Goal: Information Seeking & Learning: Learn about a topic

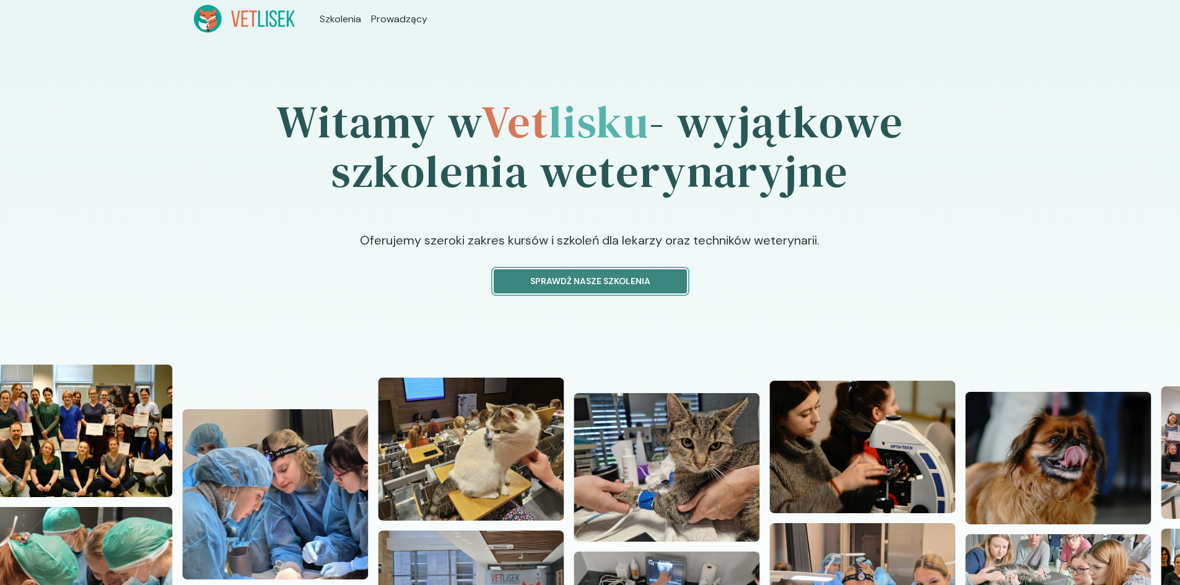
click at [553, 273] on button "Sprawdź nasze szkolenia" at bounding box center [590, 281] width 193 height 24
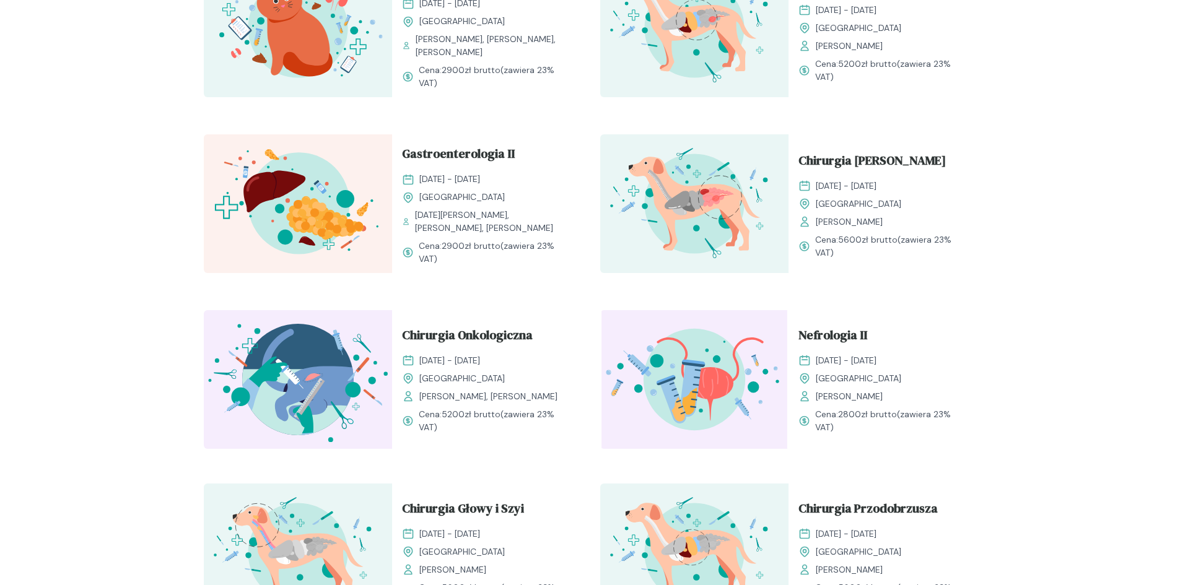
scroll to position [1301, 0]
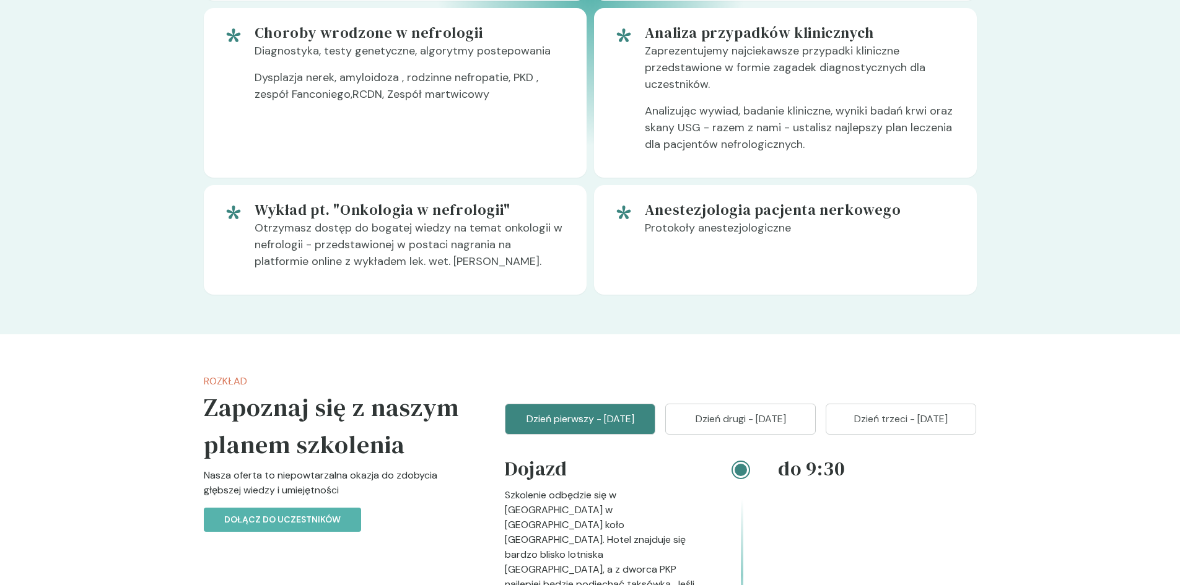
scroll to position [1115, 0]
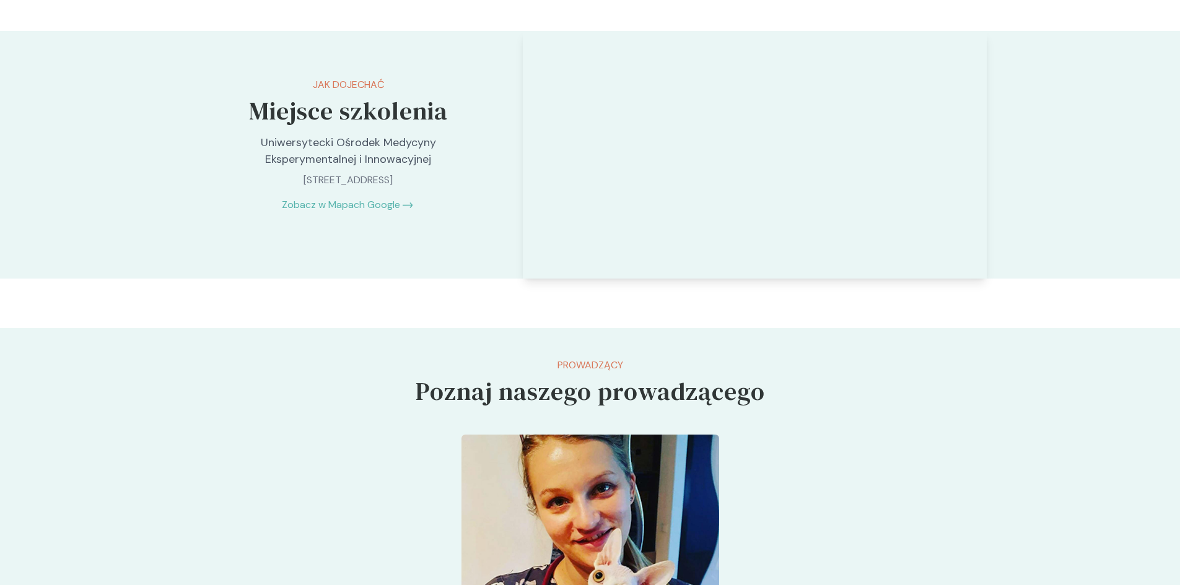
scroll to position [2849, 0]
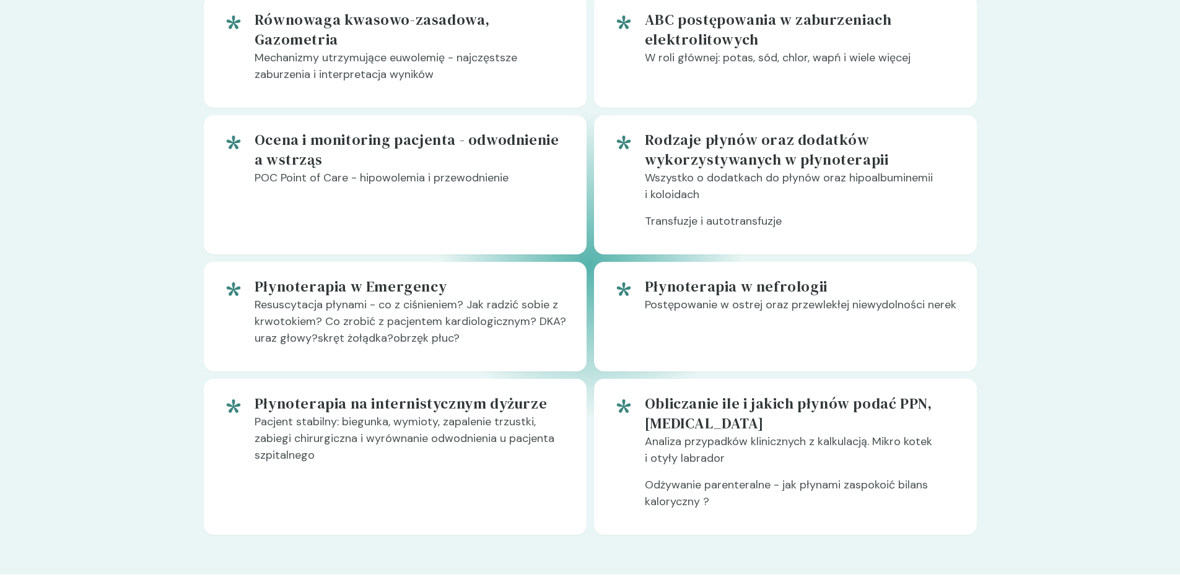
scroll to position [805, 0]
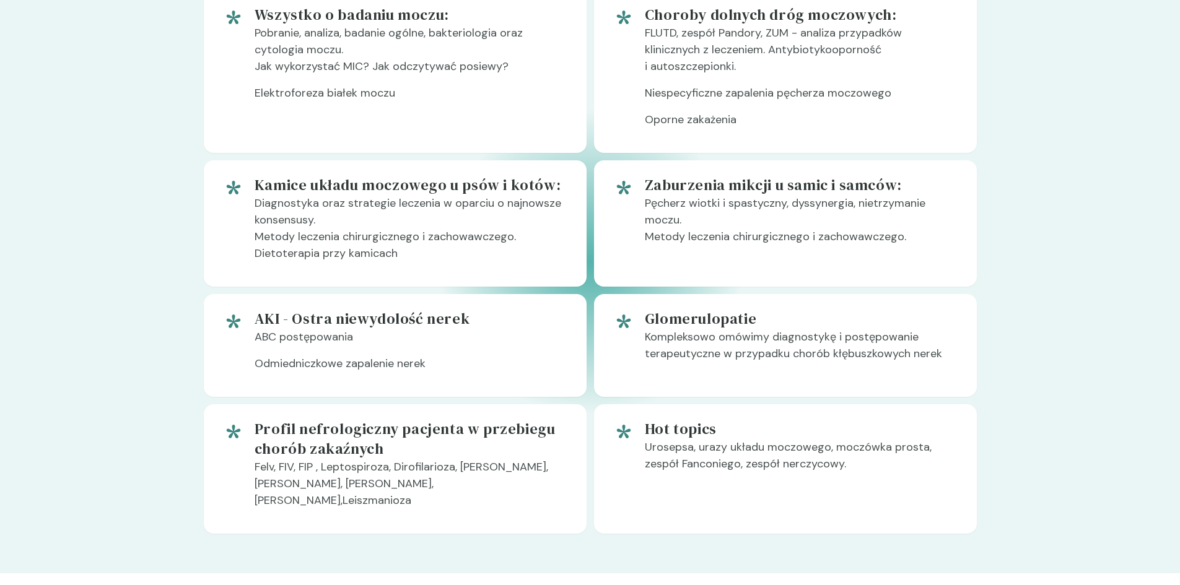
scroll to position [867, 0]
